Goal: Check status: Check status

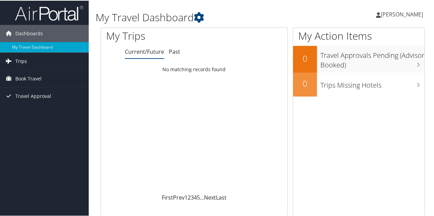
click at [59, 59] on link "Trips" at bounding box center [44, 60] width 89 height 17
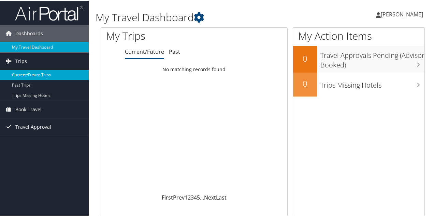
click at [59, 73] on link "Current/Future Trips" at bounding box center [44, 74] width 89 height 10
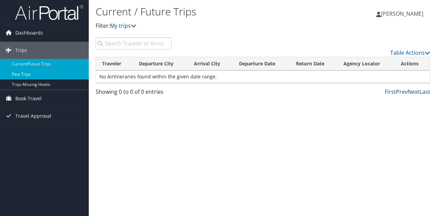
click at [53, 70] on link "Past Trips" at bounding box center [44, 74] width 89 height 10
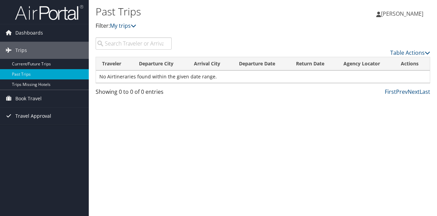
click at [36, 115] on span "Travel Approval" at bounding box center [33, 115] width 36 height 17
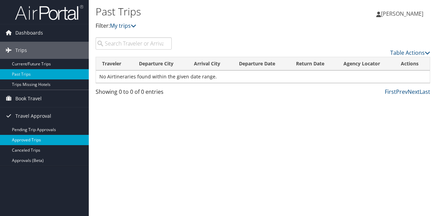
click at [32, 138] on link "Approved Trips" at bounding box center [44, 140] width 89 height 10
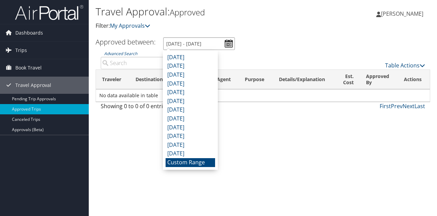
click at [224, 44] on input "[DATE] - [DATE]" at bounding box center [199, 43] width 72 height 13
click at [187, 160] on li "Custom Range" at bounding box center [191, 162] width 50 height 9
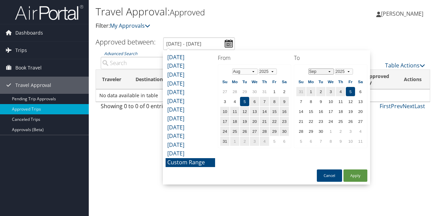
click at [332, 72] on select "Jan Feb Mar Apr May Jun Jul Aug Sep Oct Nov Dec" at bounding box center [321, 71] width 26 height 6
click at [355, 171] on button "Apply" at bounding box center [356, 175] width 24 height 12
click at [208, 45] on input "8/5/2025 - 9/5/2025" at bounding box center [199, 43] width 72 height 13
click at [264, 140] on td "4" at bounding box center [264, 140] width 9 height 9
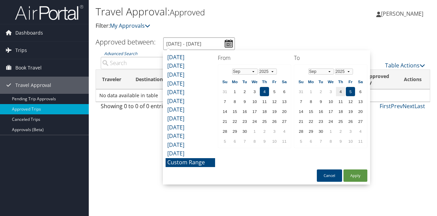
click at [168, 42] on input "8/5/2025 - 9/5/2025" at bounding box center [199, 43] width 72 height 13
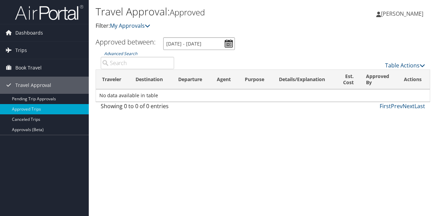
click at [226, 43] on input "8/5/2025 - 9/5/2025" at bounding box center [199, 43] width 72 height 13
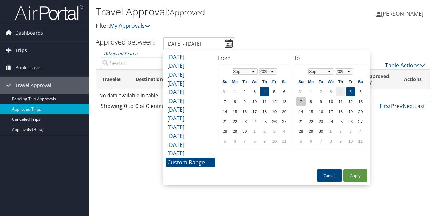
click at [300, 104] on td "7" at bounding box center [300, 101] width 9 height 9
click at [358, 177] on button "Apply" at bounding box center [356, 175] width 24 height 12
click at [225, 44] on input "9/4/2025 - 9/7/2025" at bounding box center [199, 43] width 72 height 13
click at [333, 114] on td "17" at bounding box center [330, 111] width 9 height 9
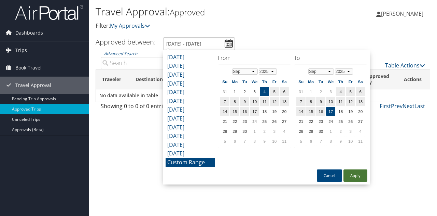
click at [361, 178] on button "Apply" at bounding box center [356, 175] width 24 height 12
type input "9/4/2025 - 9/17/2025"
